Goal: Information Seeking & Learning: Learn about a topic

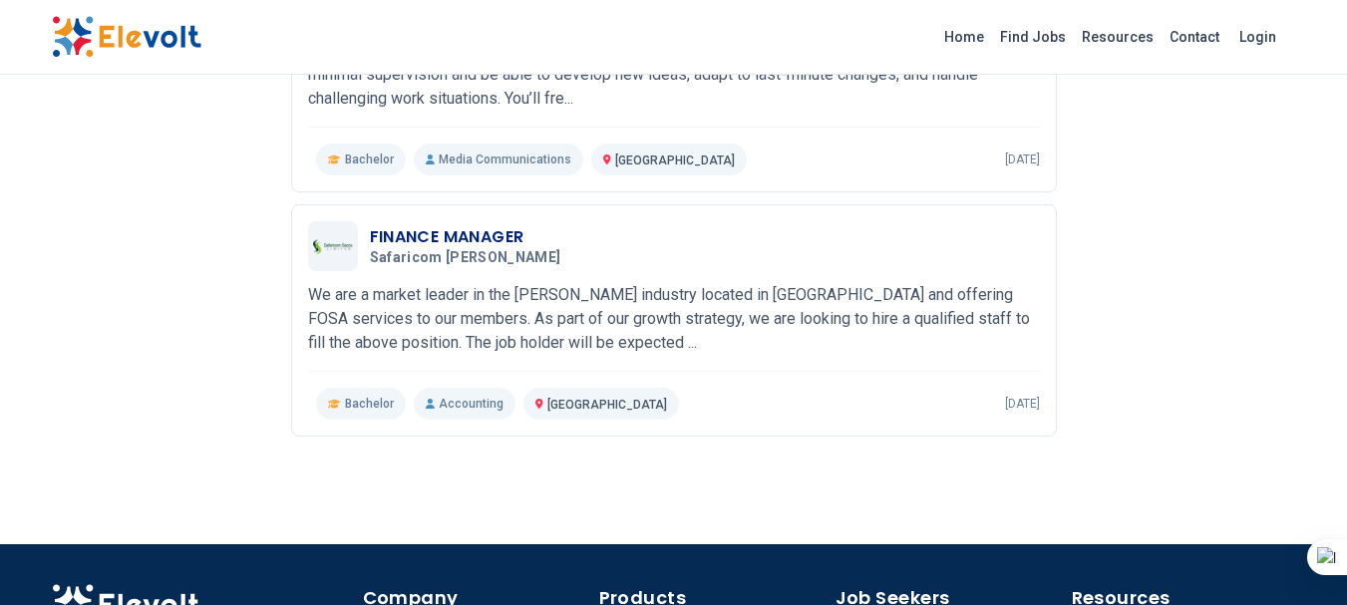
scroll to position [1110, 0]
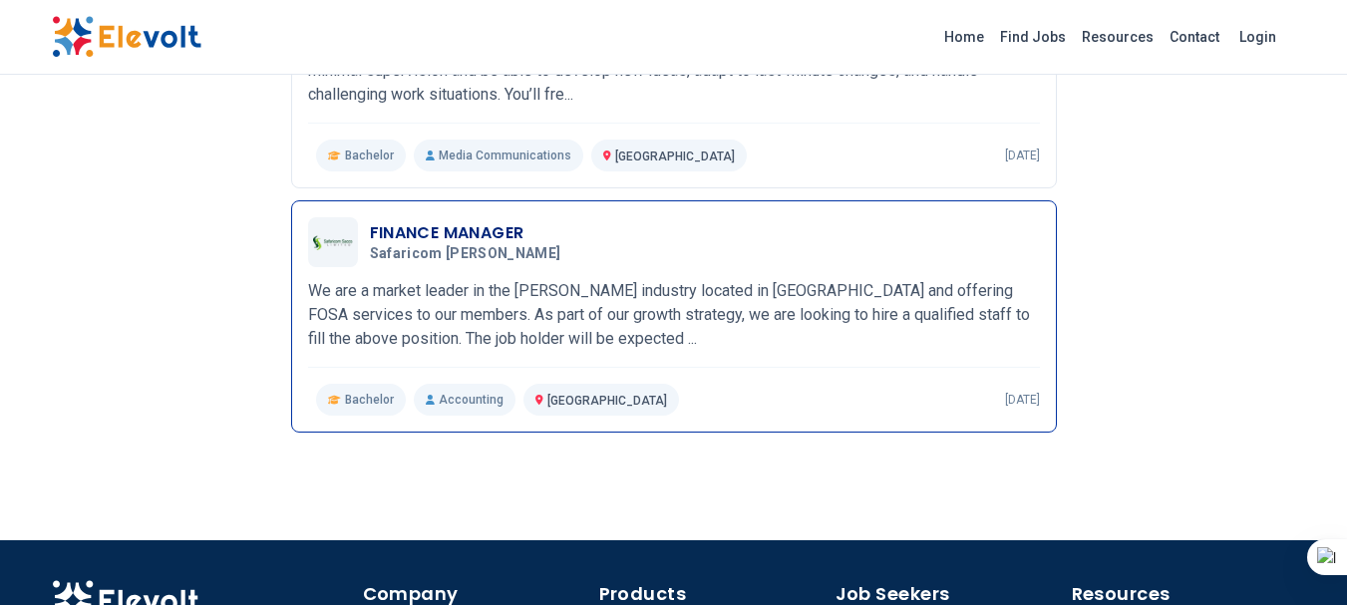
click at [445, 228] on h3 "FINANCE MANAGER" at bounding box center [469, 233] width 199 height 24
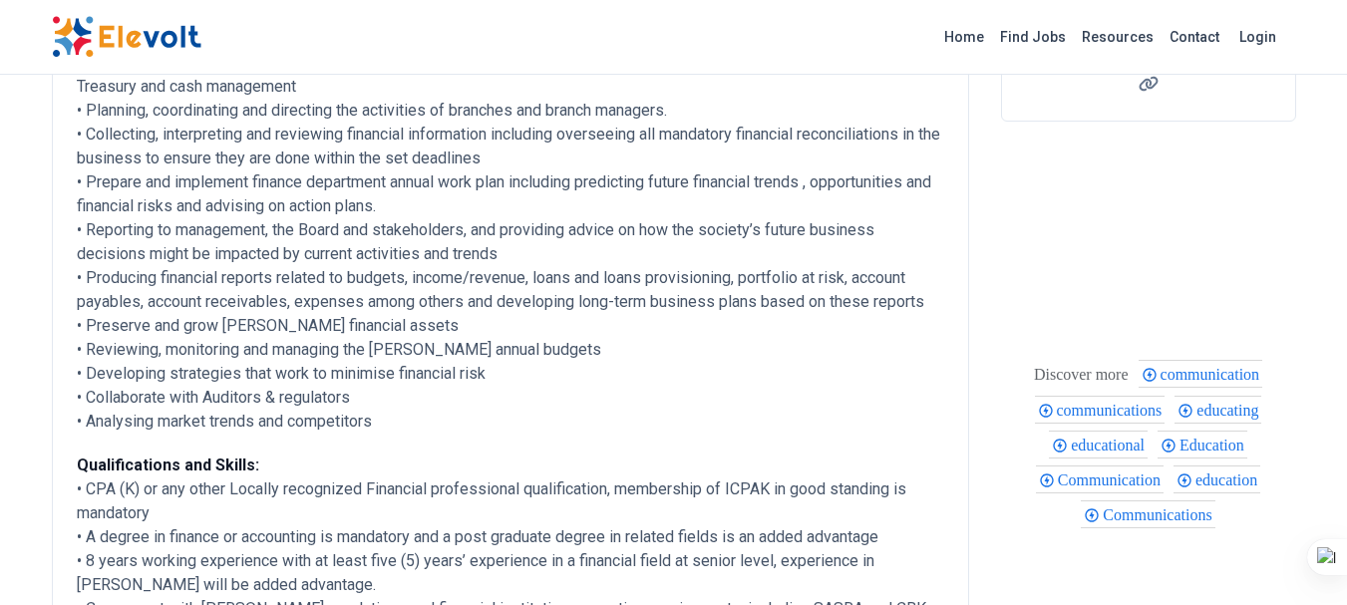
scroll to position [392, 0]
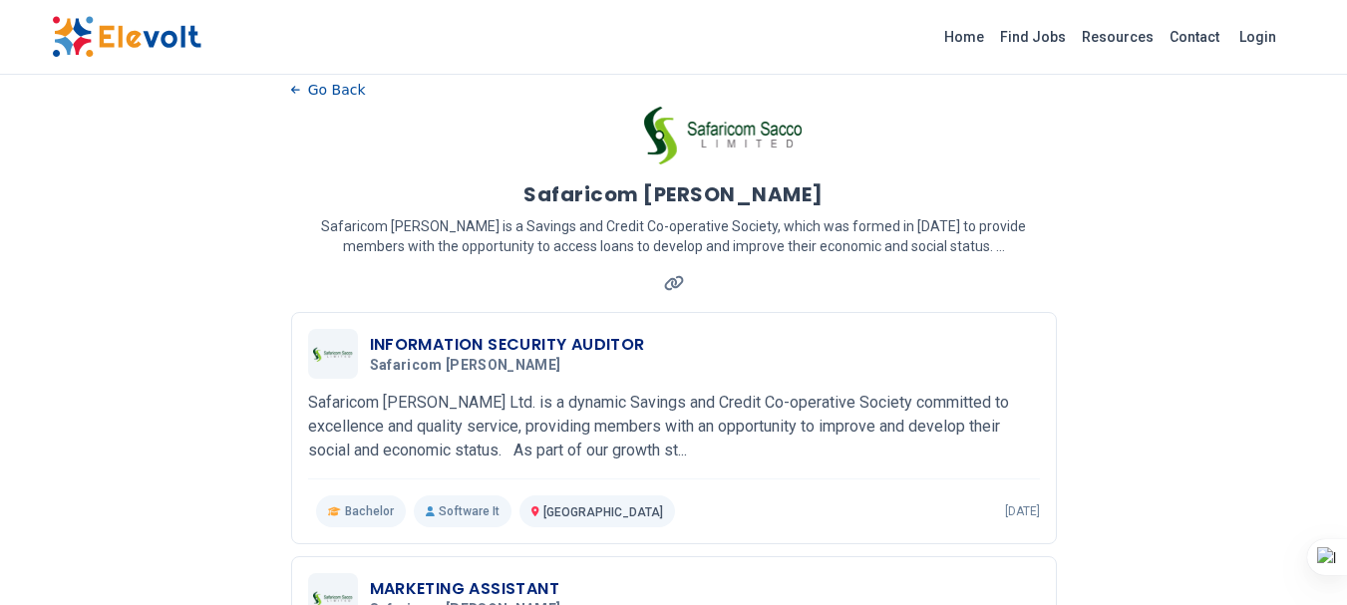
scroll to position [17, 0]
